Goal: Task Accomplishment & Management: Use online tool/utility

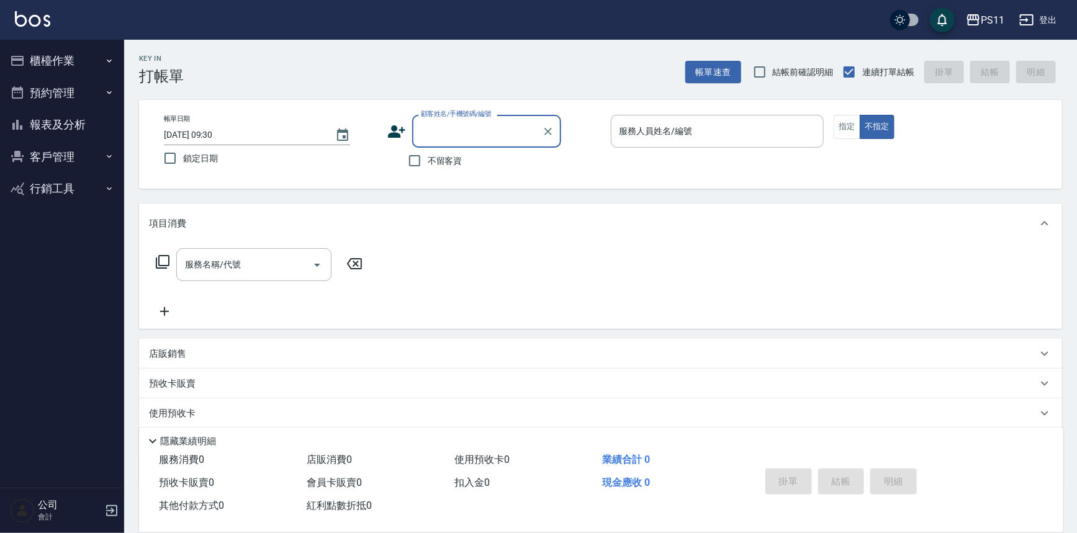
click at [91, 55] on button "櫃檯作業" at bounding box center [62, 61] width 114 height 32
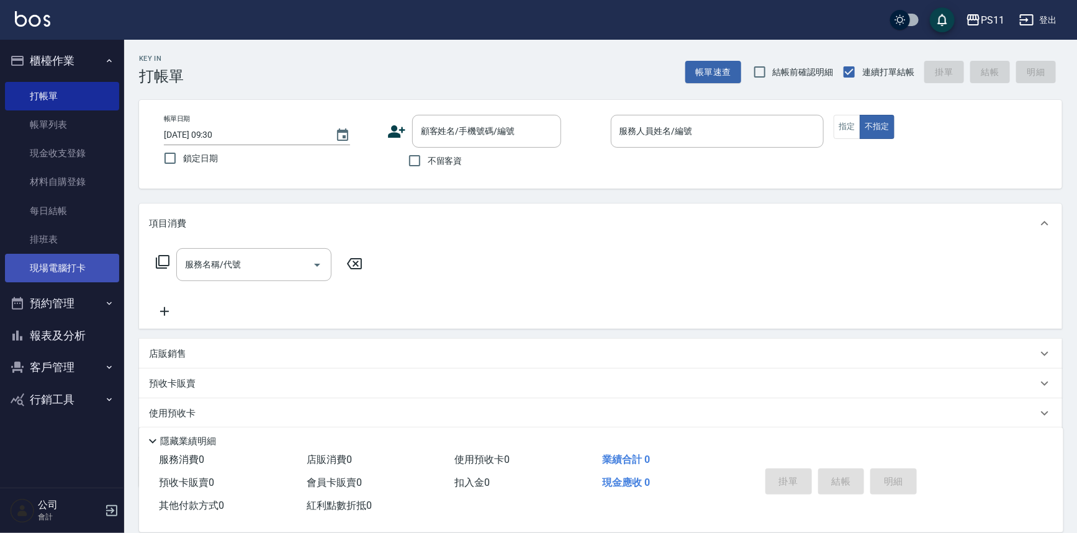
click at [104, 259] on link "現場電腦打卡" at bounding box center [62, 268] width 114 height 29
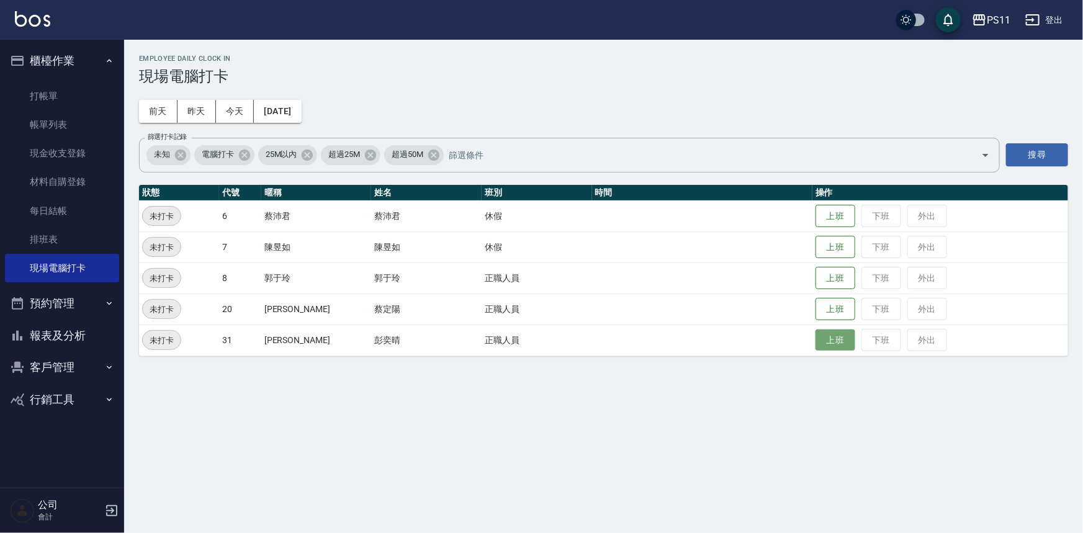
click at [825, 349] on button "上班" at bounding box center [835, 341] width 40 height 22
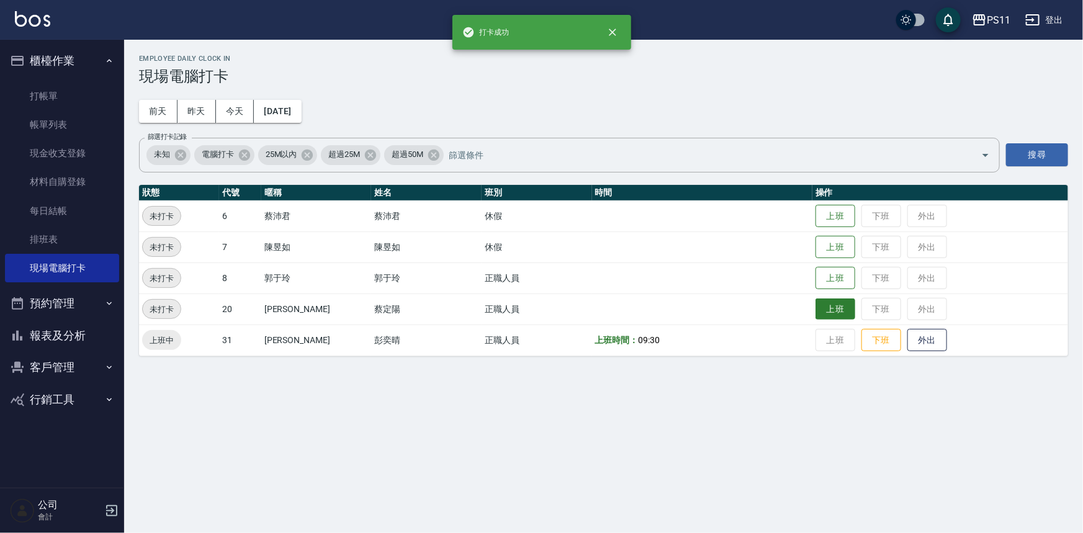
click at [832, 312] on button "上班" at bounding box center [835, 310] width 40 height 22
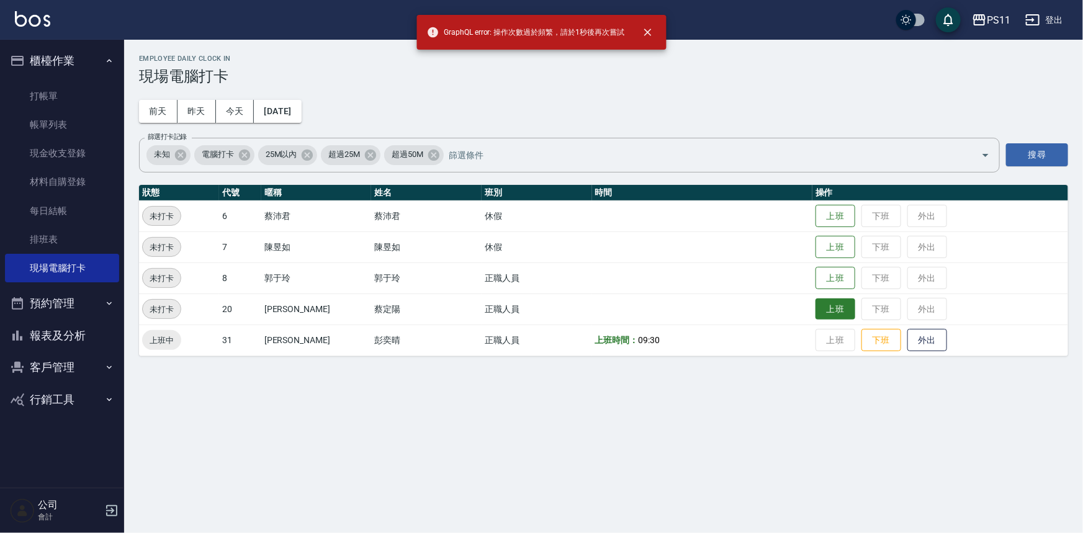
click at [832, 304] on button "上班" at bounding box center [835, 310] width 40 height 22
click at [824, 308] on button "上班" at bounding box center [835, 310] width 40 height 22
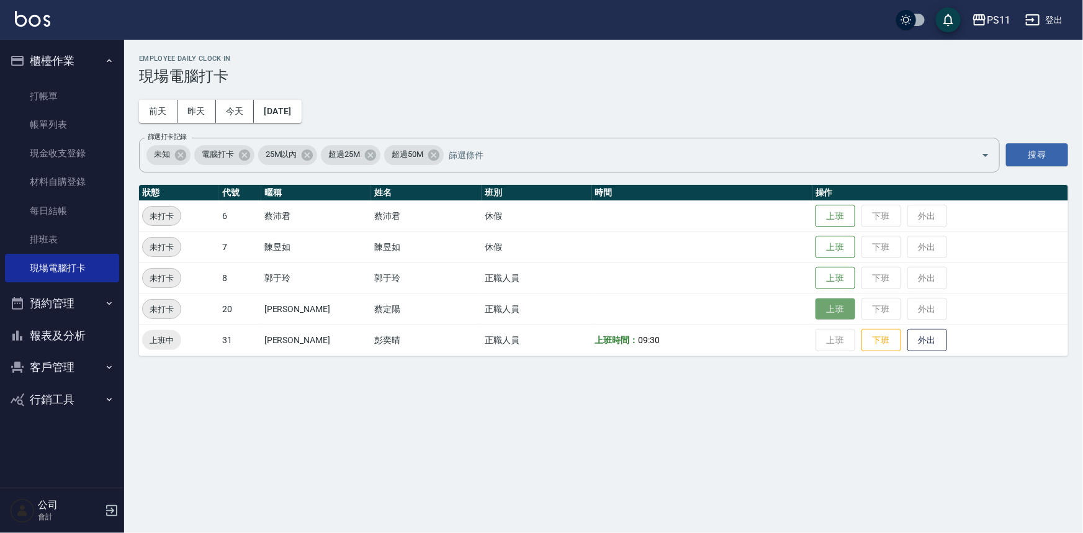
click at [829, 308] on button "上班" at bounding box center [835, 310] width 40 height 22
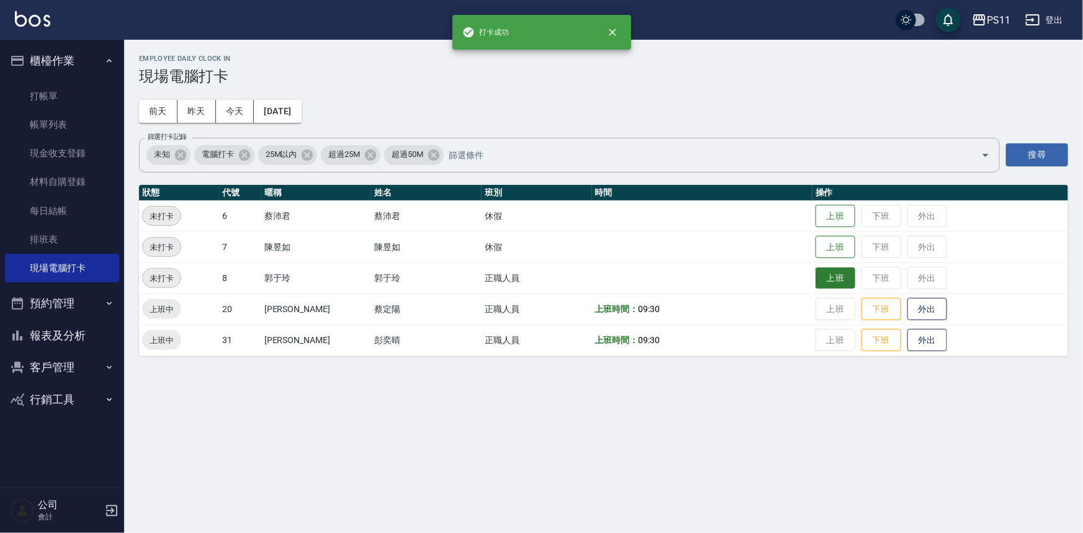
click at [833, 282] on button "上班" at bounding box center [835, 278] width 40 height 22
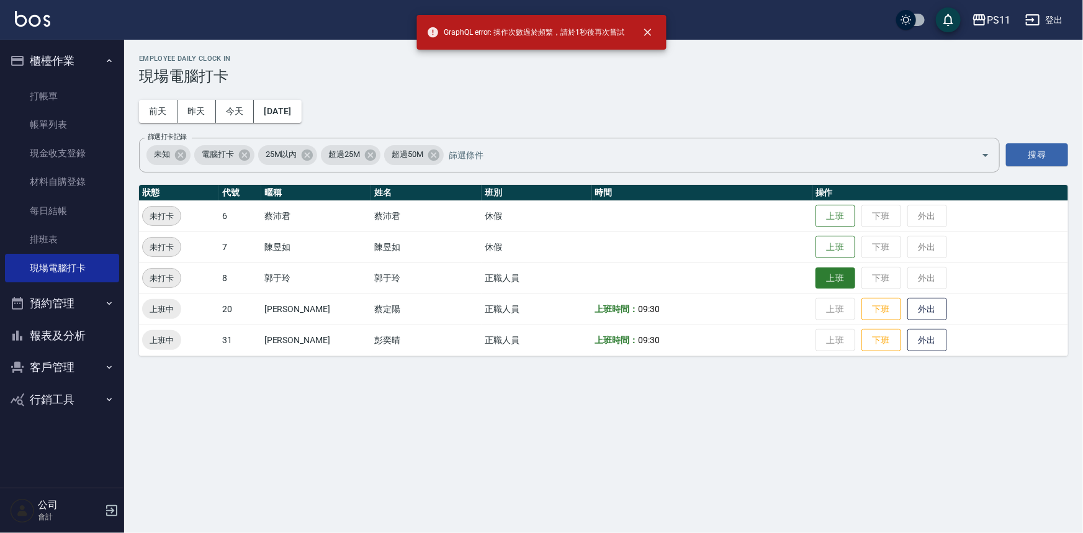
click at [833, 280] on button "上班" at bounding box center [835, 278] width 40 height 22
